Goal: Information Seeking & Learning: Learn about a topic

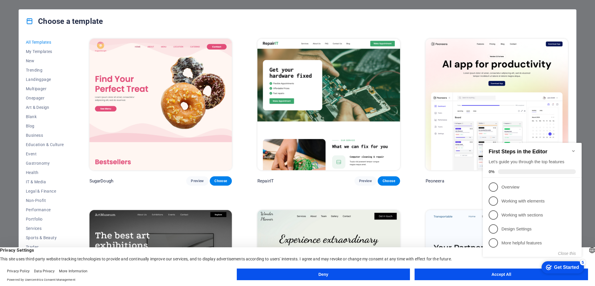
click at [573, 148] on icon "Minimize checklist" at bounding box center [573, 150] width 5 height 5
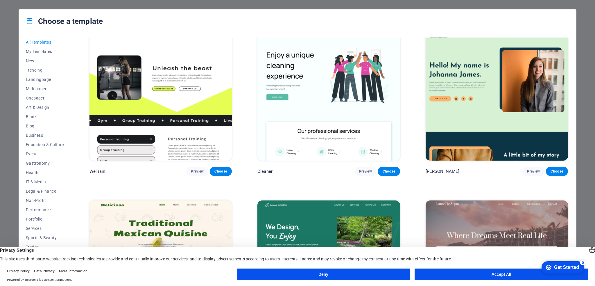
scroll to position [1046, 0]
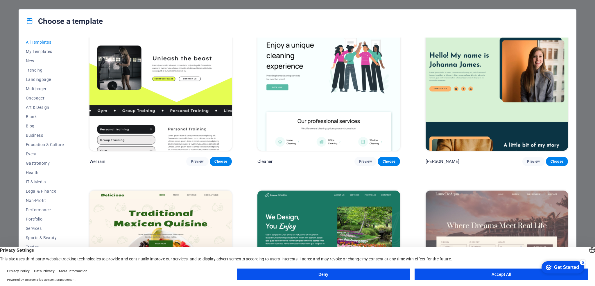
click at [343, 274] on button "Deny" at bounding box center [323, 274] width 173 height 12
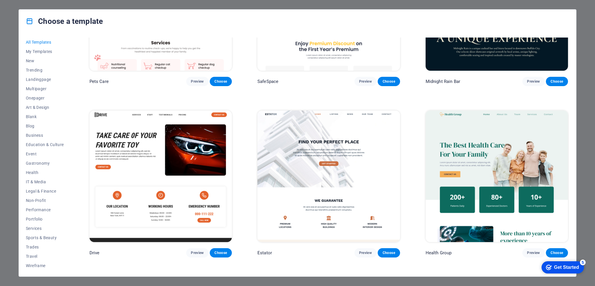
scroll to position [1482, 0]
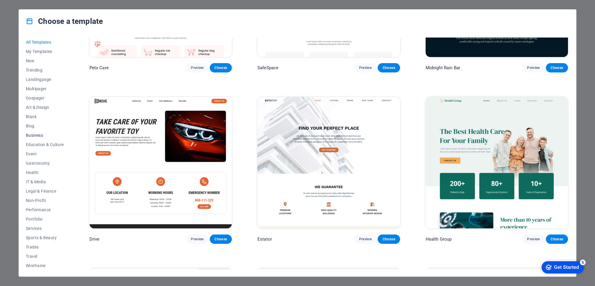
click at [38, 135] on span "Business" at bounding box center [45, 135] width 38 height 5
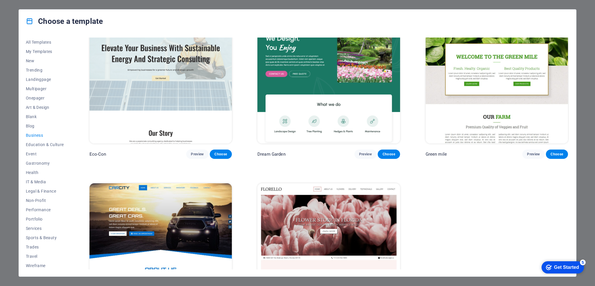
scroll to position [0, 0]
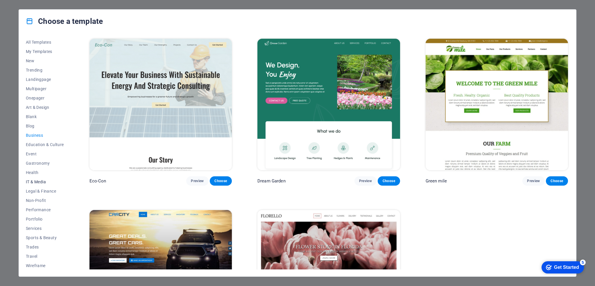
click at [39, 181] on span "IT & Media" at bounding box center [45, 181] width 38 height 5
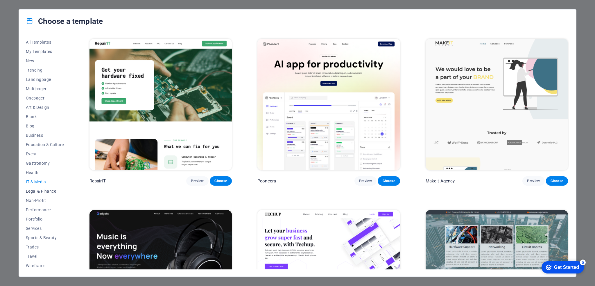
click at [46, 188] on button "Legal & Finance" at bounding box center [45, 190] width 38 height 9
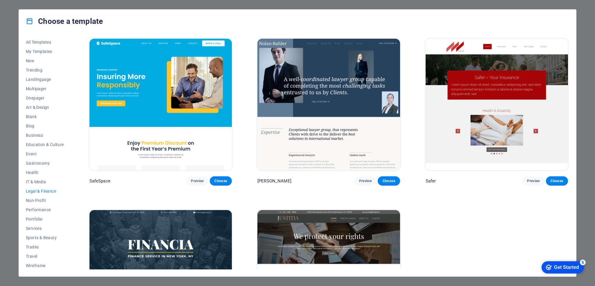
scroll to position [1, 0]
click at [47, 209] on span "Performance" at bounding box center [45, 209] width 38 height 5
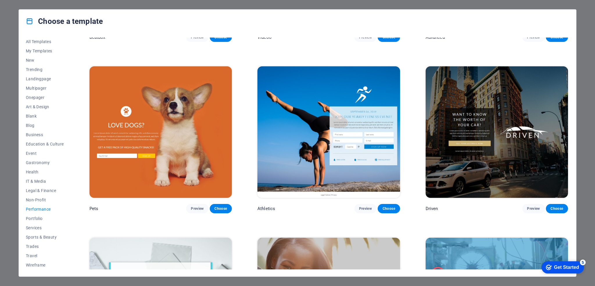
scroll to position [320, 0]
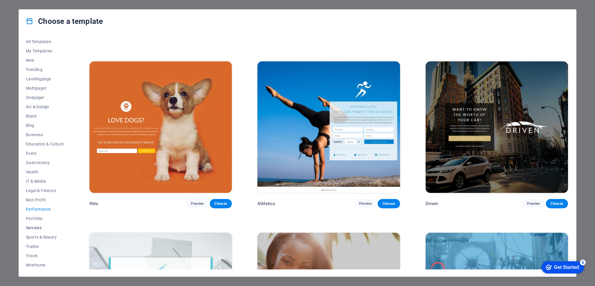
click at [40, 229] on span "Services" at bounding box center [45, 227] width 38 height 5
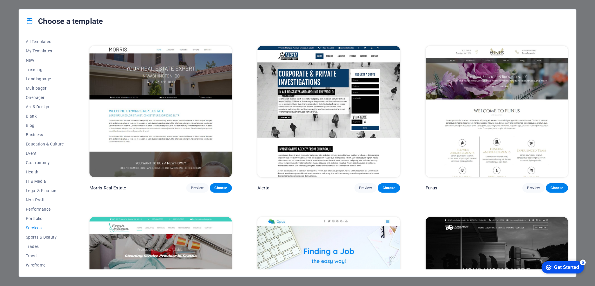
scroll to position [648, 0]
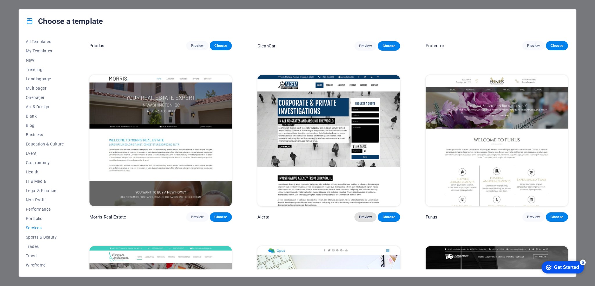
click at [364, 214] on span "Preview" at bounding box center [365, 216] width 13 height 5
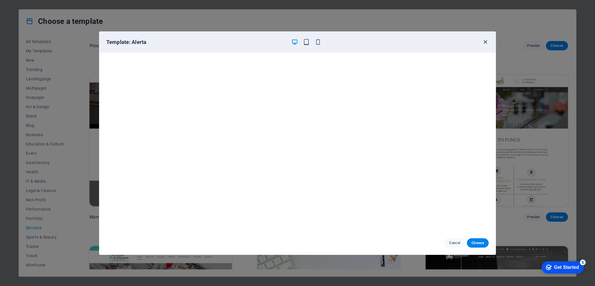
click at [485, 41] on icon "button" at bounding box center [485, 42] width 7 height 7
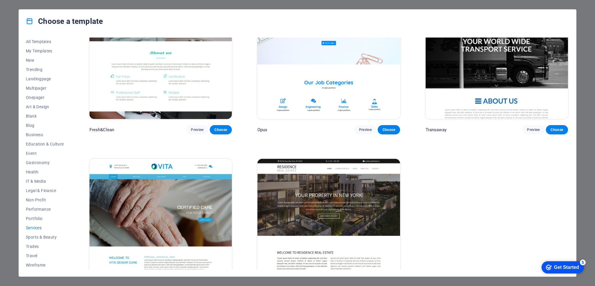
scroll to position [939, 0]
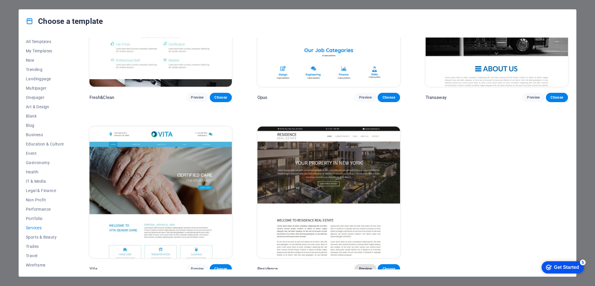
click at [363, 266] on span "Preview" at bounding box center [365, 268] width 13 height 5
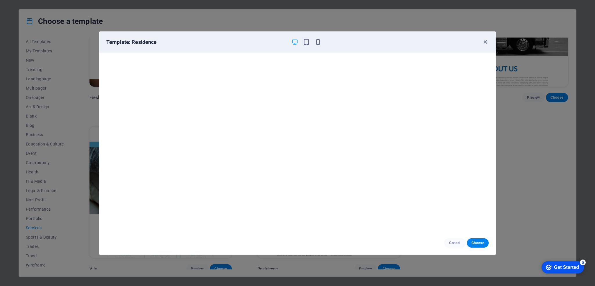
click at [486, 42] on icon "button" at bounding box center [485, 42] width 7 height 7
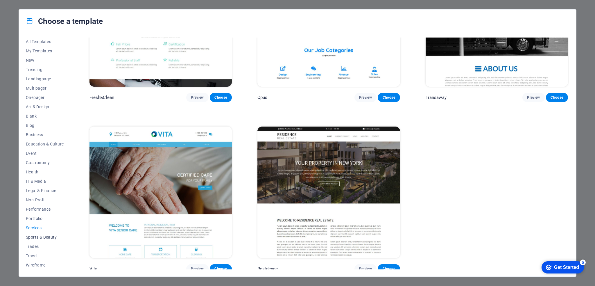
click at [50, 237] on span "Sports & Beauty" at bounding box center [45, 236] width 38 height 5
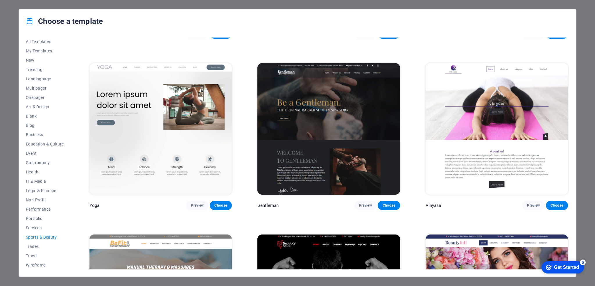
scroll to position [320, 0]
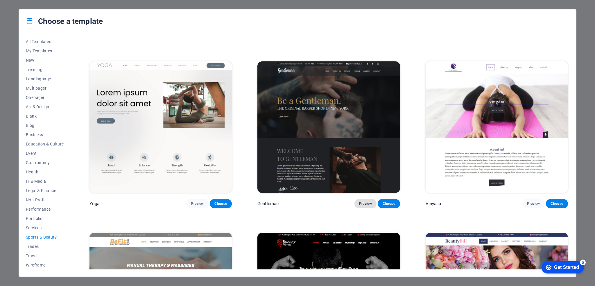
click at [362, 201] on span "Preview" at bounding box center [365, 203] width 13 height 5
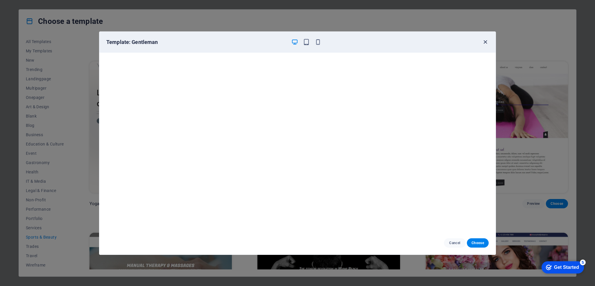
click at [484, 41] on icon "button" at bounding box center [485, 42] width 7 height 7
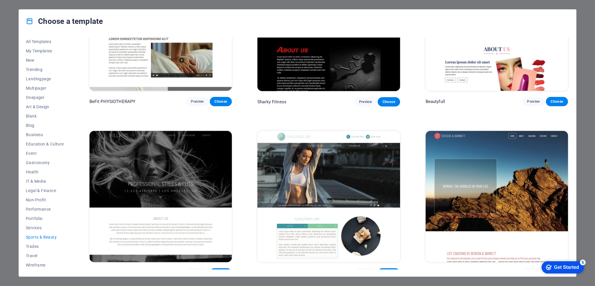
scroll to position [597, 0]
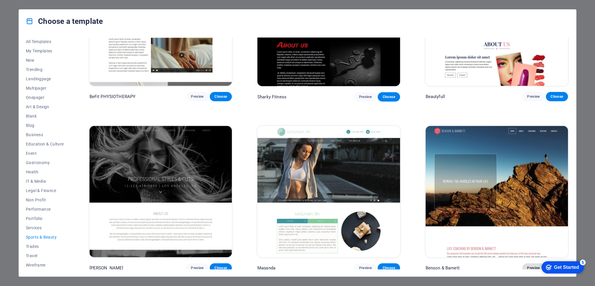
click at [530, 265] on span "Preview" at bounding box center [533, 267] width 13 height 5
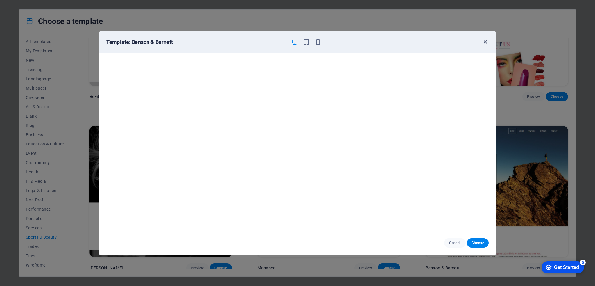
click at [486, 42] on icon "button" at bounding box center [485, 42] width 7 height 7
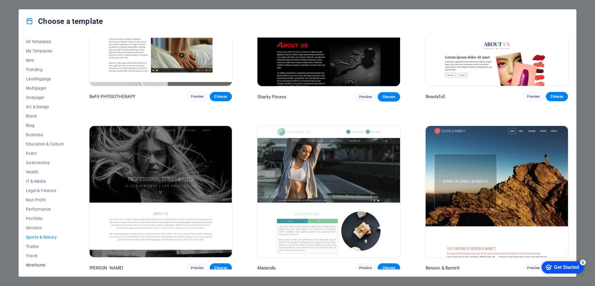
click at [40, 262] on span "Wireframe" at bounding box center [45, 264] width 38 height 5
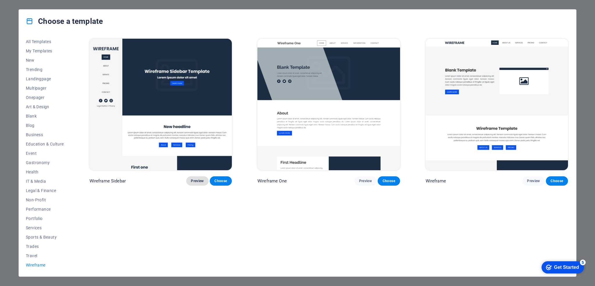
click at [197, 179] on span "Preview" at bounding box center [197, 180] width 13 height 5
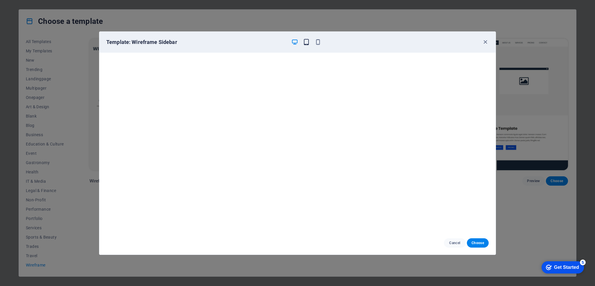
click at [307, 41] on icon "button" at bounding box center [306, 42] width 7 height 7
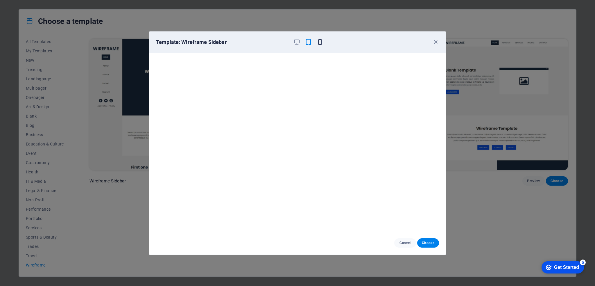
click at [319, 40] on icon "button" at bounding box center [320, 42] width 7 height 7
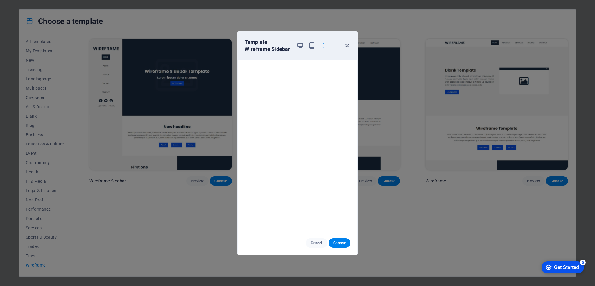
click at [347, 44] on icon "button" at bounding box center [347, 45] width 7 height 7
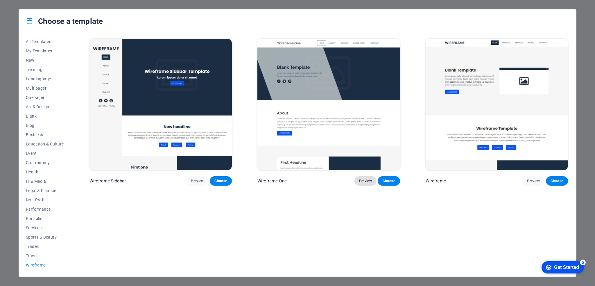
click at [360, 179] on span "Preview" at bounding box center [365, 180] width 13 height 5
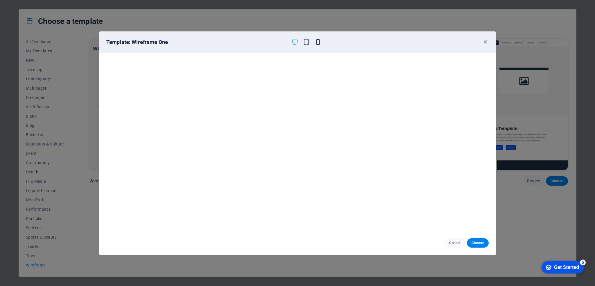
click at [318, 42] on icon "button" at bounding box center [318, 42] width 7 height 7
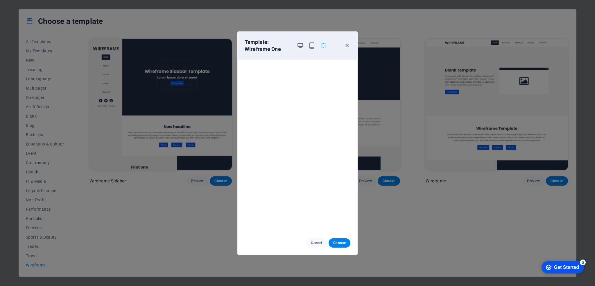
scroll to position [1, 0]
click at [301, 45] on icon "button" at bounding box center [300, 45] width 7 height 7
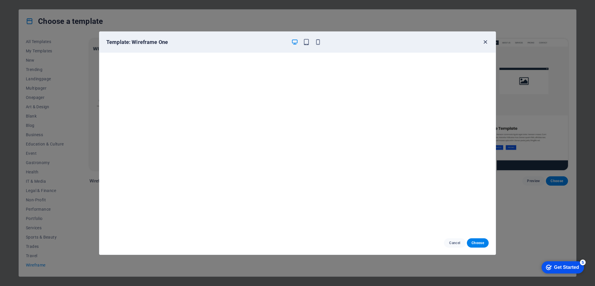
click at [485, 40] on icon "button" at bounding box center [485, 42] width 7 height 7
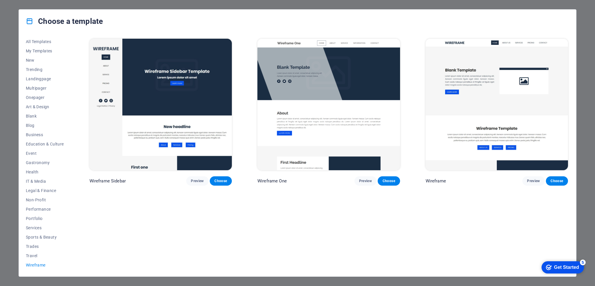
click at [513, 110] on img at bounding box center [497, 104] width 142 height 131
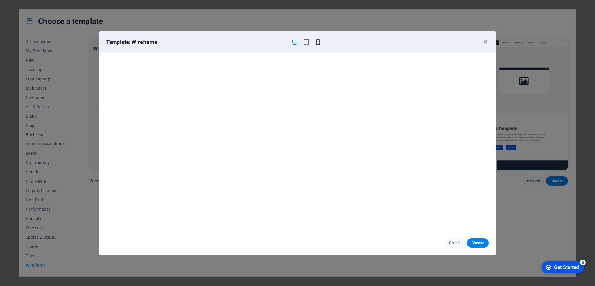
click at [317, 44] on icon "button" at bounding box center [318, 42] width 7 height 7
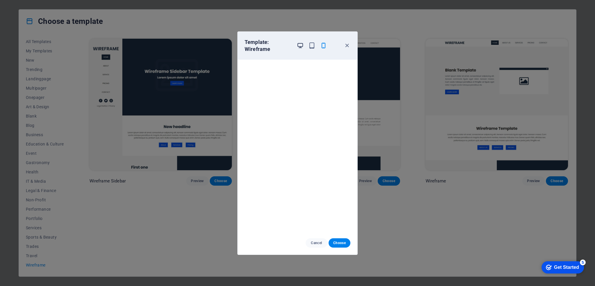
click at [298, 44] on icon "button" at bounding box center [300, 45] width 7 height 7
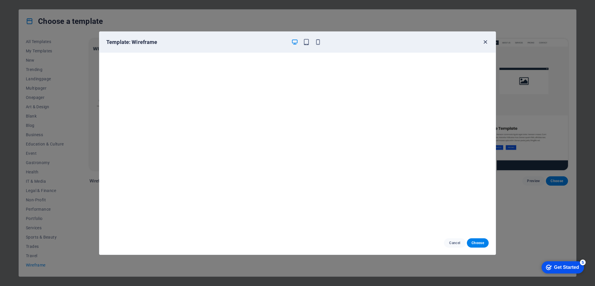
click at [485, 42] on icon "button" at bounding box center [485, 42] width 7 height 7
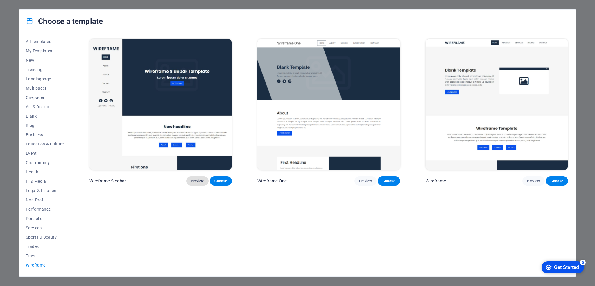
click at [196, 180] on span "Preview" at bounding box center [197, 180] width 13 height 5
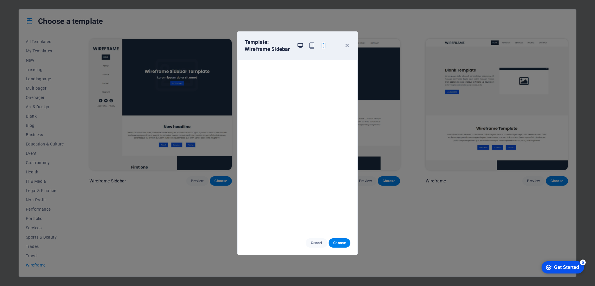
click at [298, 44] on icon "button" at bounding box center [300, 45] width 7 height 7
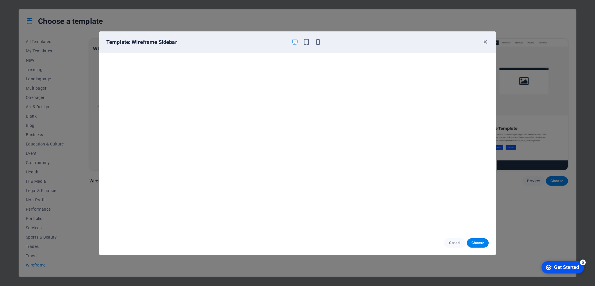
click at [483, 39] on icon "button" at bounding box center [485, 42] width 7 height 7
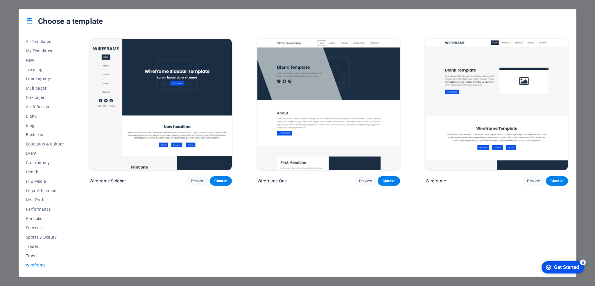
click at [30, 253] on span "Travel" at bounding box center [45, 255] width 38 height 5
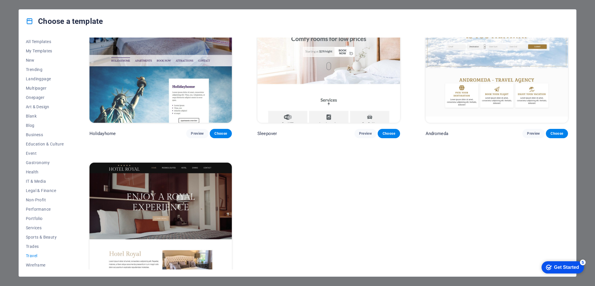
scroll to position [257, 0]
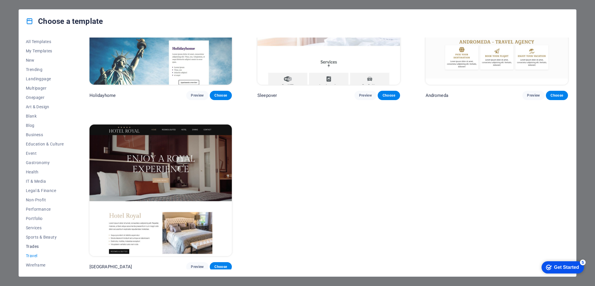
click at [32, 246] on span "Trades" at bounding box center [45, 246] width 38 height 5
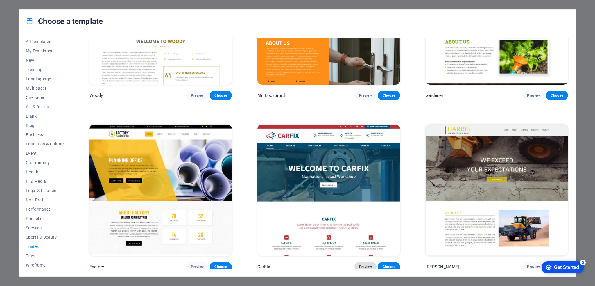
click at [364, 264] on span "Preview" at bounding box center [365, 266] width 13 height 5
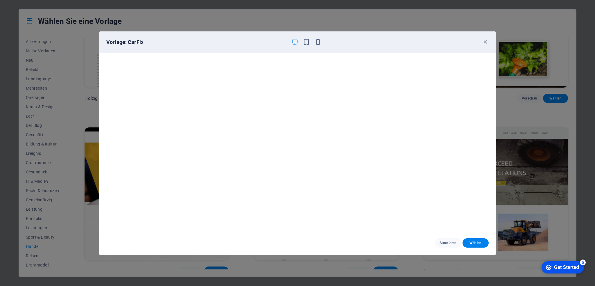
scroll to position [258, 0]
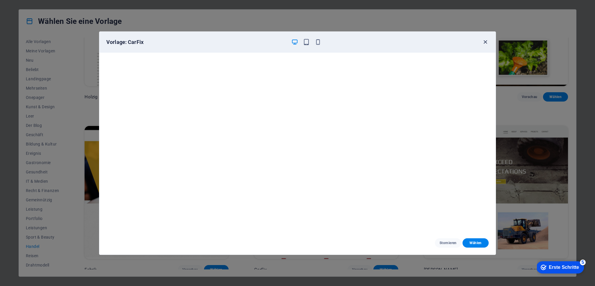
click at [485, 41] on icon "button" at bounding box center [485, 42] width 7 height 7
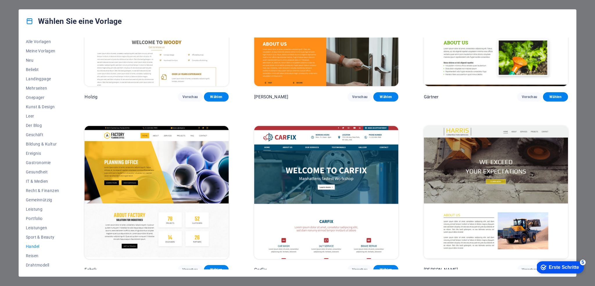
scroll to position [261, 0]
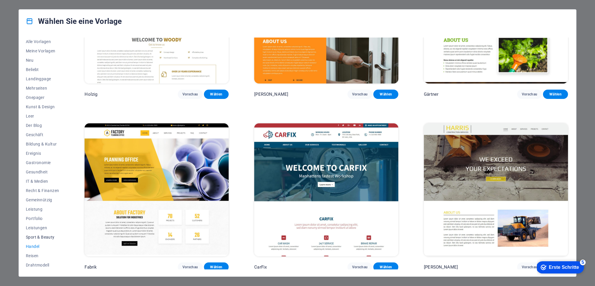
click at [50, 237] on font "Sport & Beauty" at bounding box center [40, 236] width 29 height 5
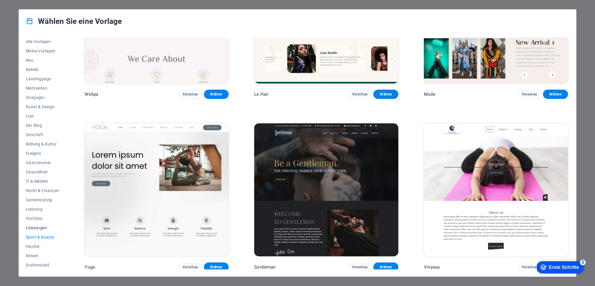
click at [40, 228] on font "Leistungen" at bounding box center [36, 227] width 21 height 5
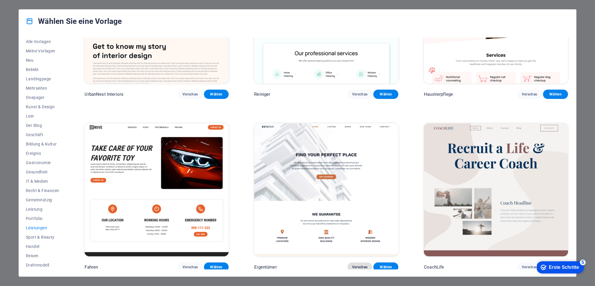
click at [356, 265] on font "Vorschau" at bounding box center [360, 267] width 16 height 4
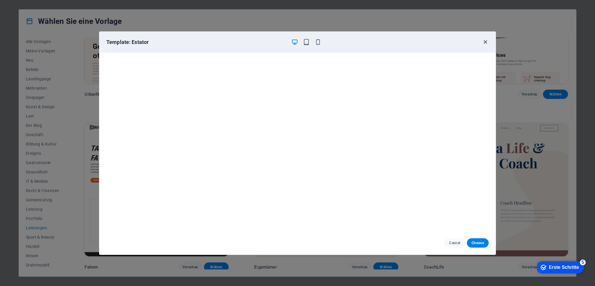
click at [486, 40] on icon "button" at bounding box center [485, 42] width 7 height 7
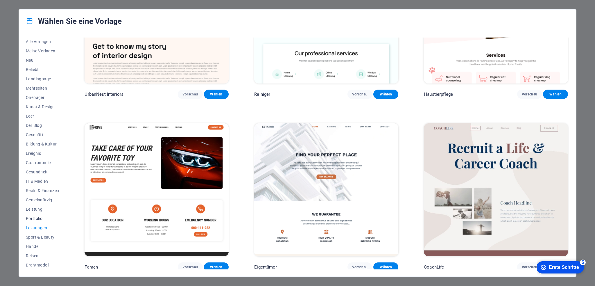
click at [38, 218] on font "Portfolio" at bounding box center [34, 218] width 17 height 5
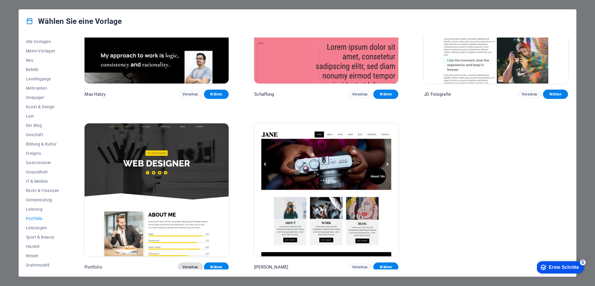
click at [189, 265] on font "Vorschau" at bounding box center [190, 267] width 16 height 4
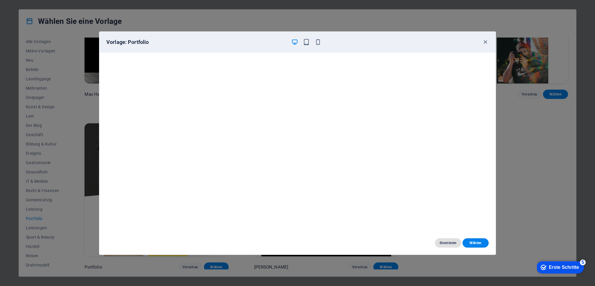
click at [448, 242] on font "Stornieren" at bounding box center [448, 243] width 17 height 4
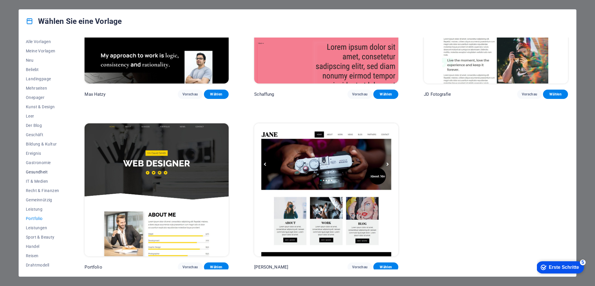
click at [40, 172] on font "Gesundheit" at bounding box center [37, 171] width 22 height 5
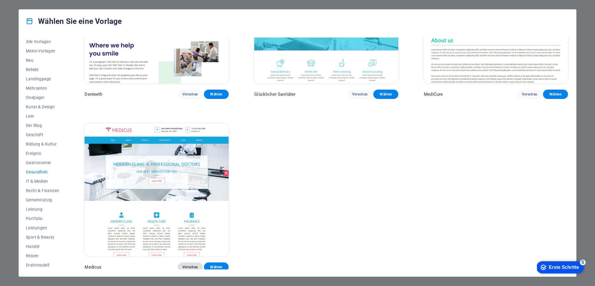
click at [189, 265] on font "Vorschau" at bounding box center [190, 267] width 16 height 4
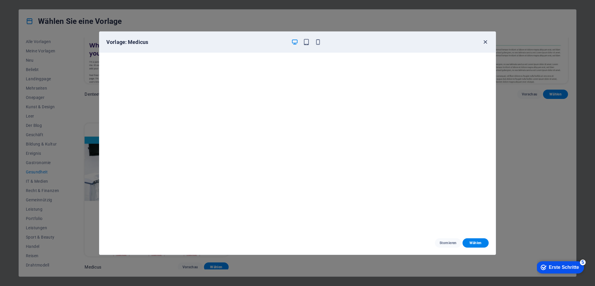
click at [485, 41] on icon "button" at bounding box center [485, 42] width 7 height 7
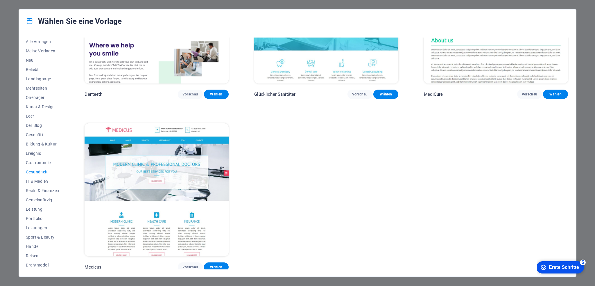
click at [568, 266] on font "Erste Schritte" at bounding box center [564, 266] width 30 height 5
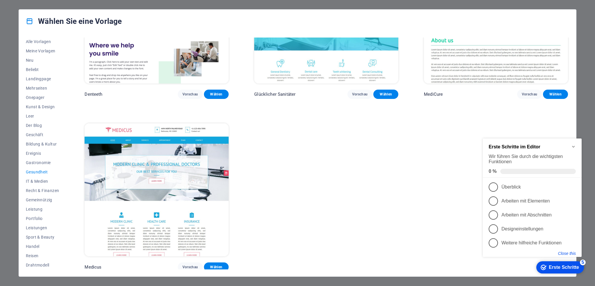
click at [565, 252] on button "Close this" at bounding box center [567, 253] width 18 height 5
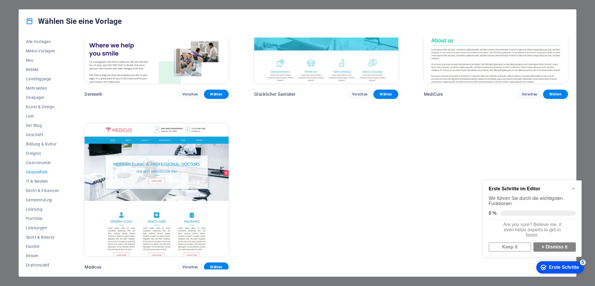
click at [439, 245] on div "Hilfe & Pflege Vorschau Wählen Haustierpflege Vorschau Wählen Gesundheitsgruppe…" at bounding box center [326, 24] width 486 height 495
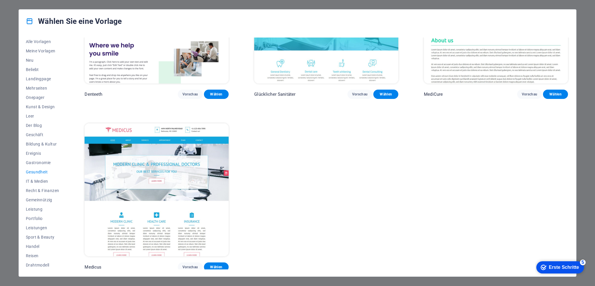
click at [584, 155] on div "Wählen Sie eine Vorlage Alle Vorlagen Meine Vorlagen Neu Beliebt Landingpage Me…" at bounding box center [297, 143] width 595 height 286
click at [42, 44] on font "Alle Vorlagen" at bounding box center [38, 42] width 25 height 5
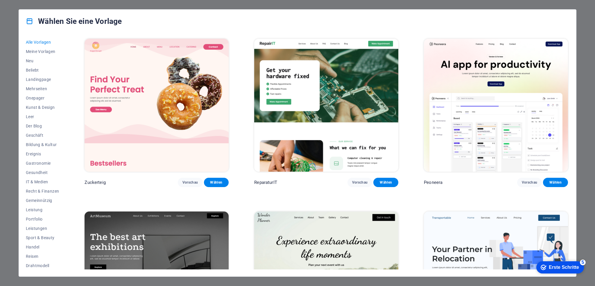
drag, startPoint x: 237, startPoint y: 12, endPoint x: 236, endPoint y: 23, distance: 11.0
click at [236, 23] on div "Wählen Sie eine Vorlage" at bounding box center [297, 21] width 557 height 23
click at [564, 268] on font "Erste Schritte" at bounding box center [564, 266] width 30 height 5
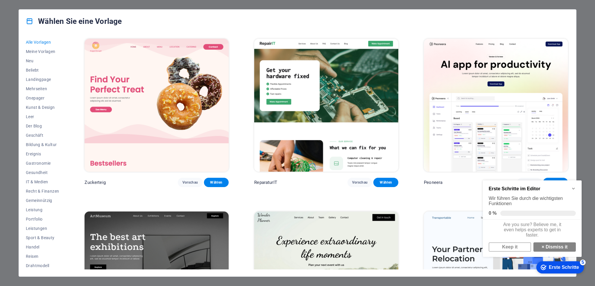
scroll to position [3, 0]
click at [509, 249] on link "Keep it" at bounding box center [510, 246] width 42 height 9
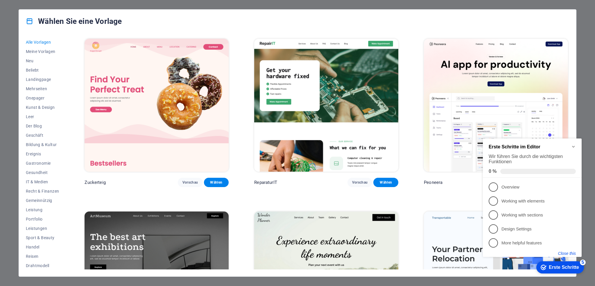
click at [567, 251] on button "Close this" at bounding box center [567, 253] width 18 height 5
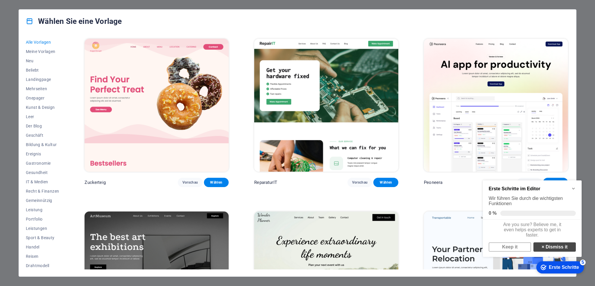
click at [565, 251] on link "× Dismiss it" at bounding box center [554, 246] width 42 height 9
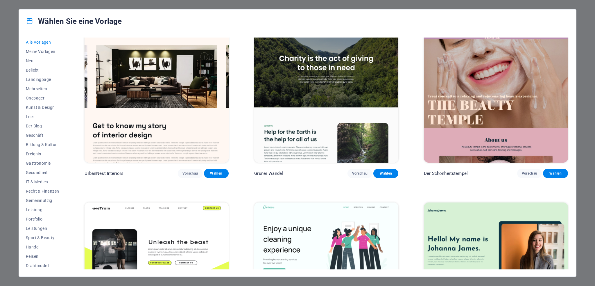
scroll to position [901, 0]
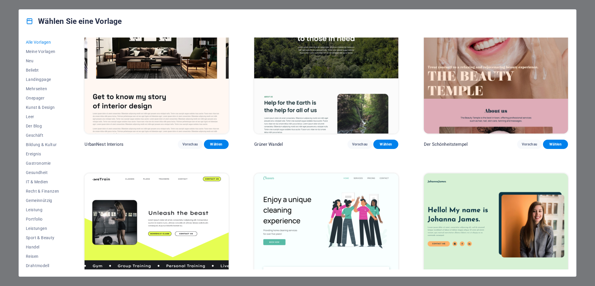
click at [585, 91] on div "Wählen Sie eine Vorlage Alle Vorlagen Meine Vorlagen Neu Beliebt Landingpage Me…" at bounding box center [297, 143] width 595 height 286
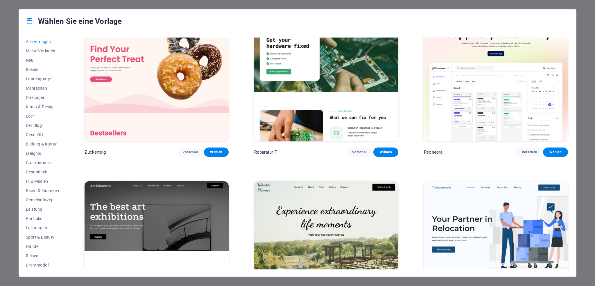
scroll to position [29, 0]
